Goal: Transaction & Acquisition: Download file/media

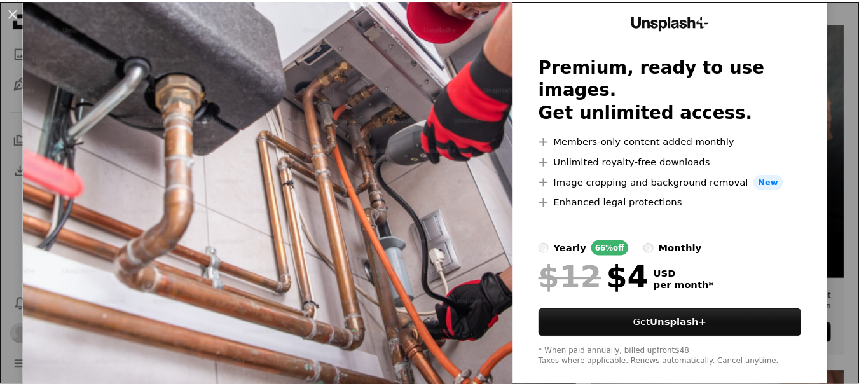
scroll to position [60, 0]
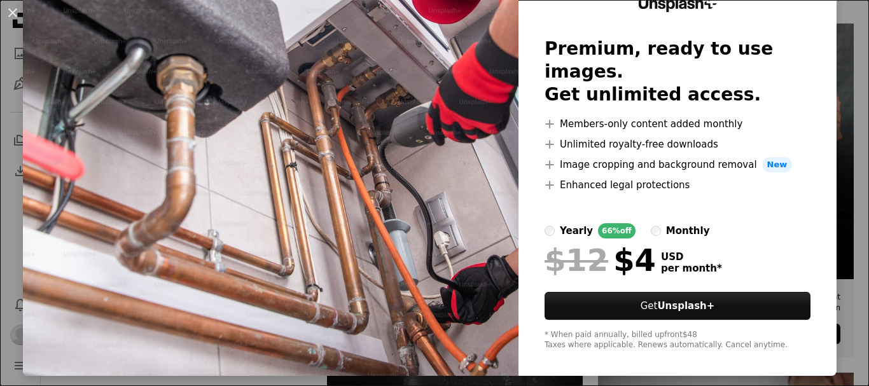
click at [832, 141] on div "An X shape Unsplash+ Premium, ready to use images. Get unlimited access. A plus…" at bounding box center [434, 193] width 869 height 386
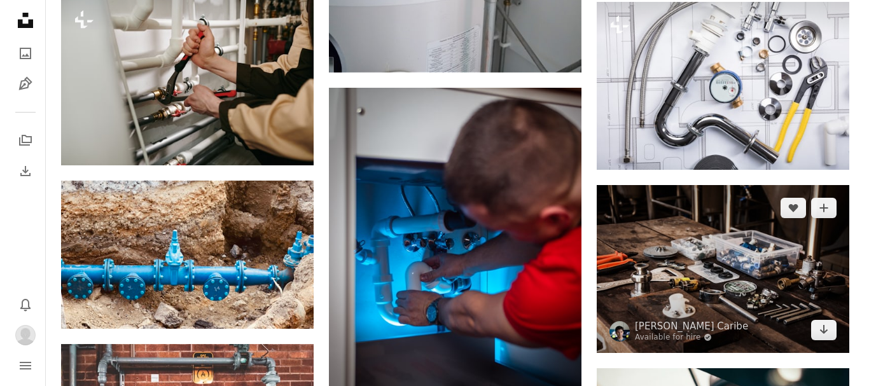
scroll to position [954, 0]
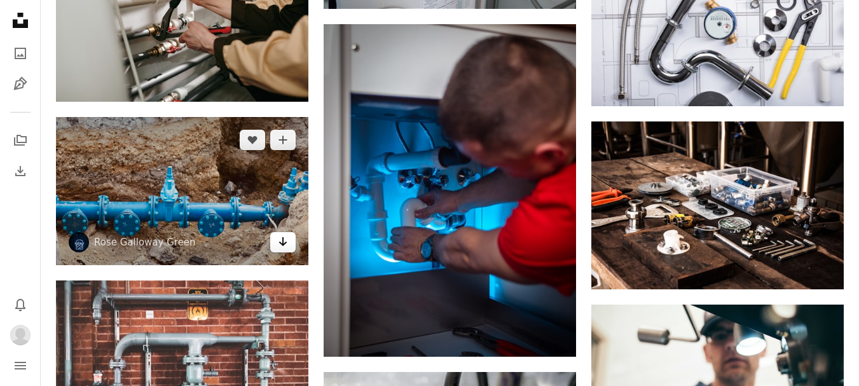
click at [278, 242] on icon "Arrow pointing down" at bounding box center [283, 241] width 10 height 15
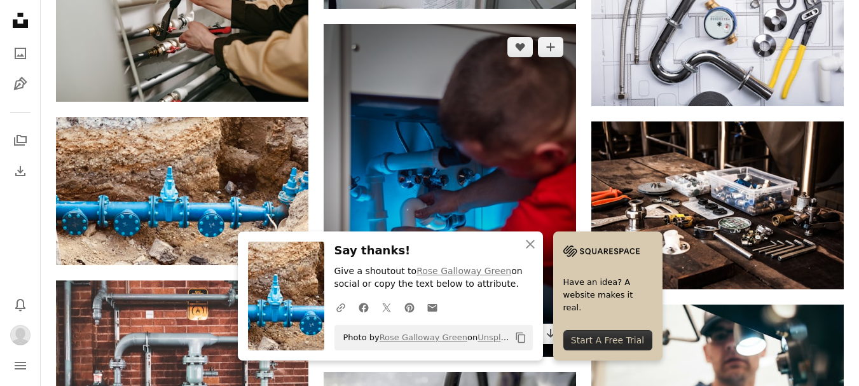
click at [455, 183] on img at bounding box center [450, 190] width 252 height 333
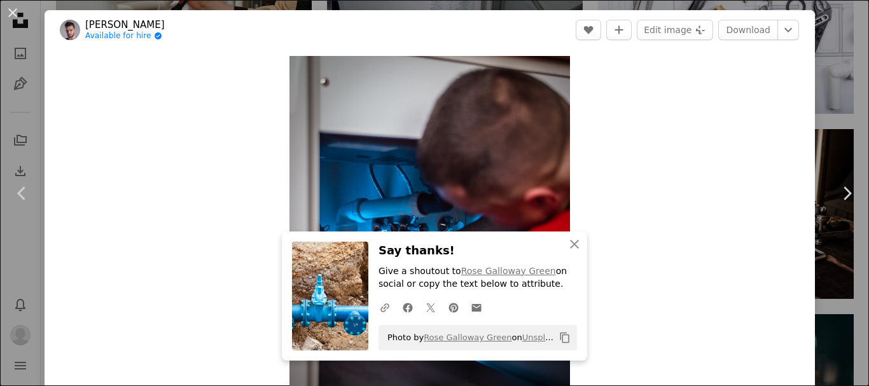
scroll to position [127, 0]
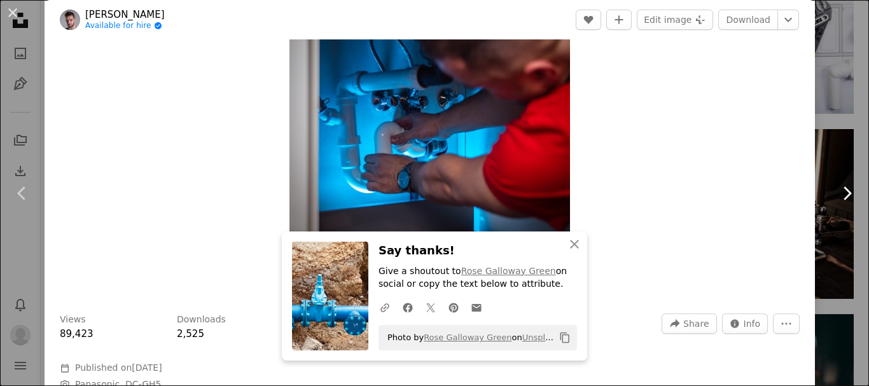
click at [824, 135] on link "Chevron right" at bounding box center [846, 193] width 45 height 122
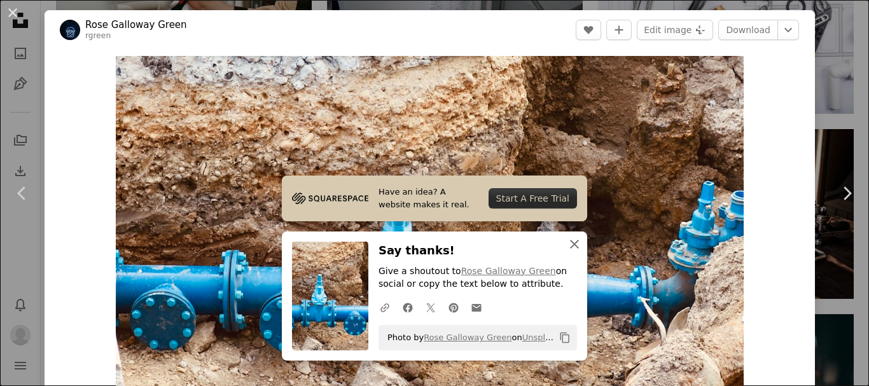
click at [567, 250] on icon "An X shape" at bounding box center [574, 244] width 15 height 15
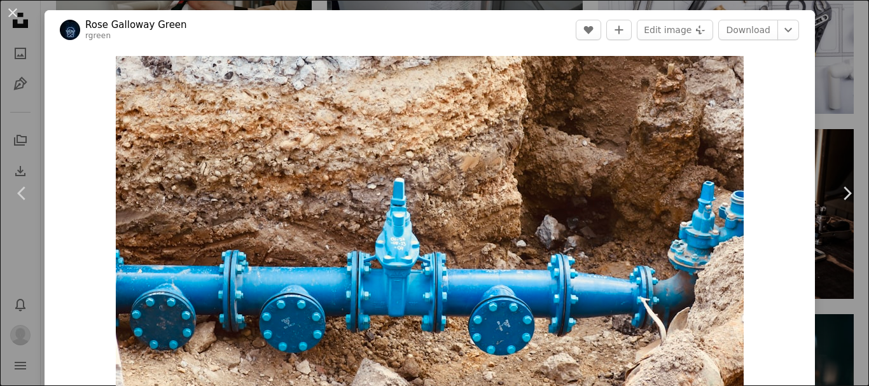
click at [813, 127] on div "An X shape Chevron left Chevron right [PERSON_NAME] Green rgreen A heart A plus…" at bounding box center [434, 193] width 869 height 386
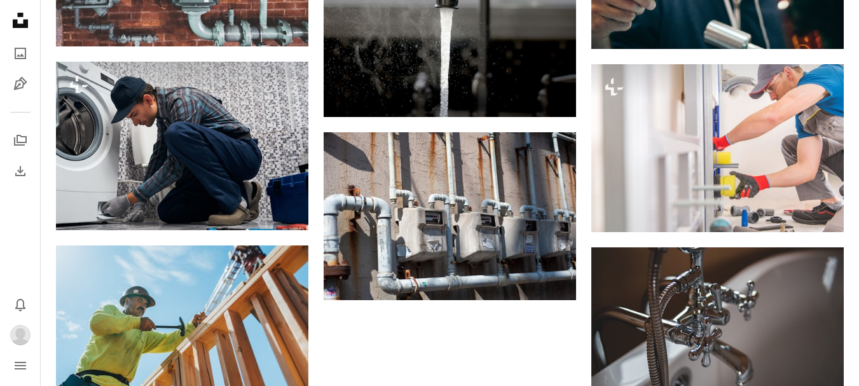
scroll to position [1463, 0]
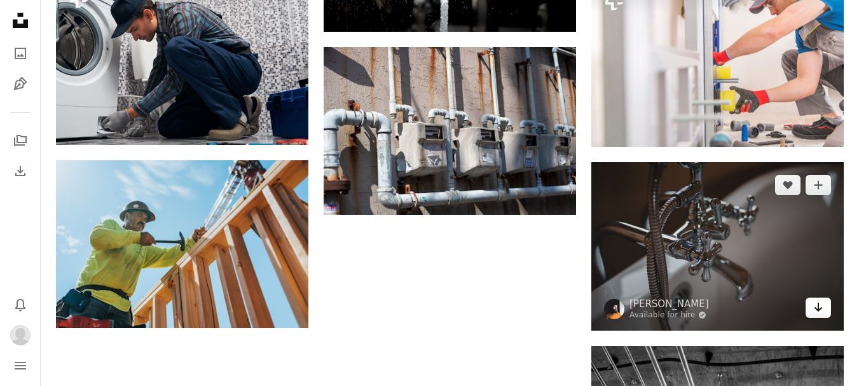
click at [817, 305] on icon "Arrow pointing down" at bounding box center [818, 307] width 10 height 15
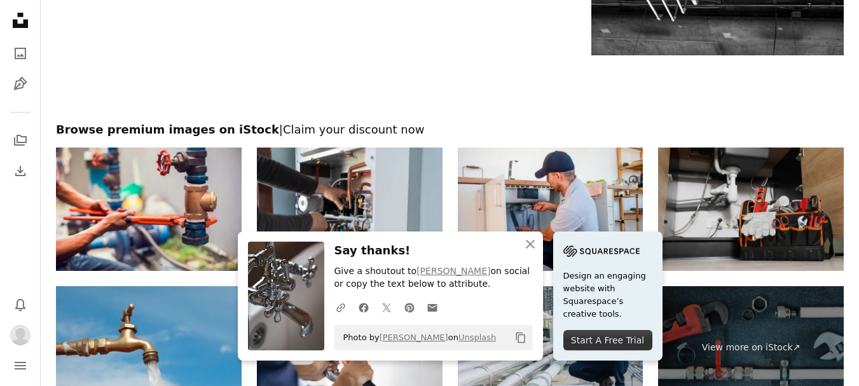
scroll to position [2035, 0]
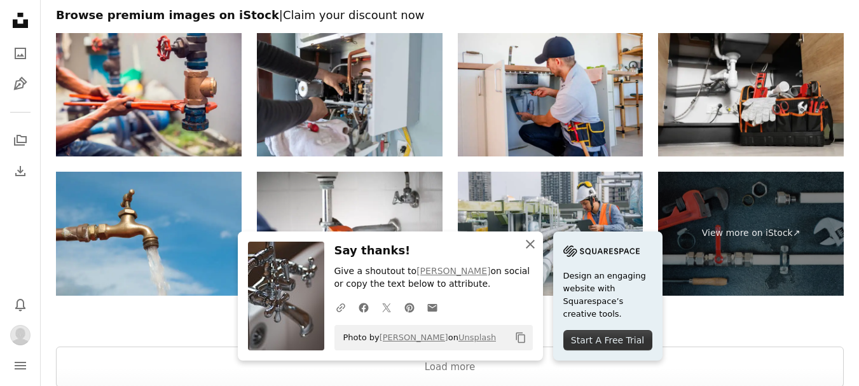
click at [530, 240] on icon "An X shape" at bounding box center [530, 244] width 15 height 15
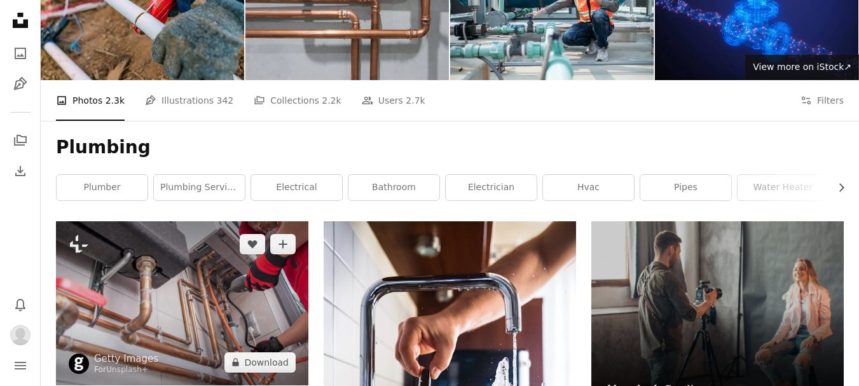
scroll to position [20, 0]
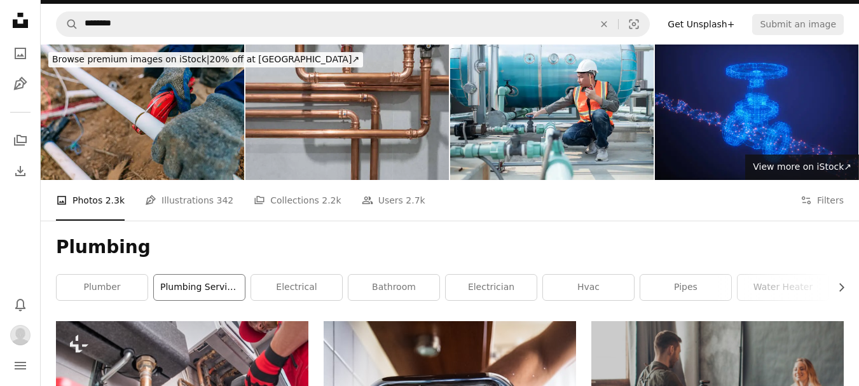
click at [233, 288] on link "plumbing services" at bounding box center [199, 287] width 91 height 25
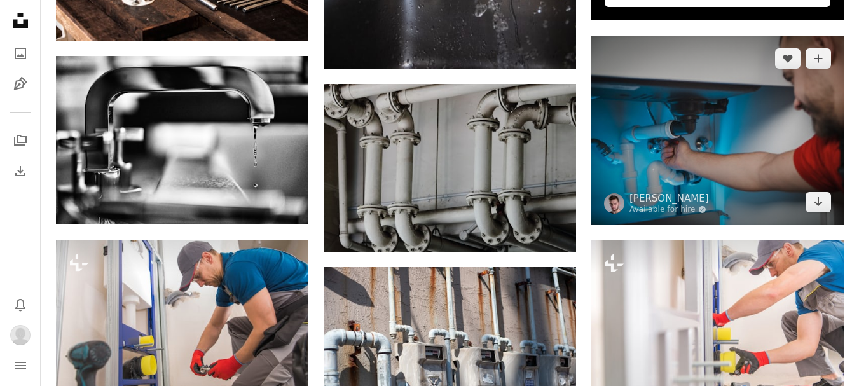
scroll to position [636, 0]
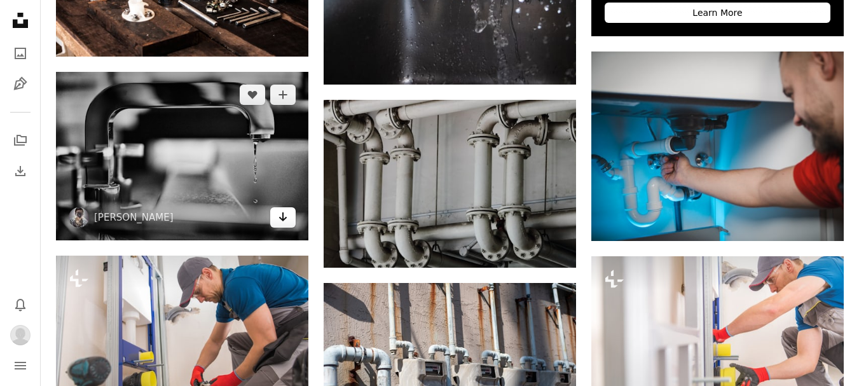
click at [277, 222] on link "Arrow pointing down" at bounding box center [282, 217] width 25 height 20
